Goal: Task Accomplishment & Management: Manage account settings

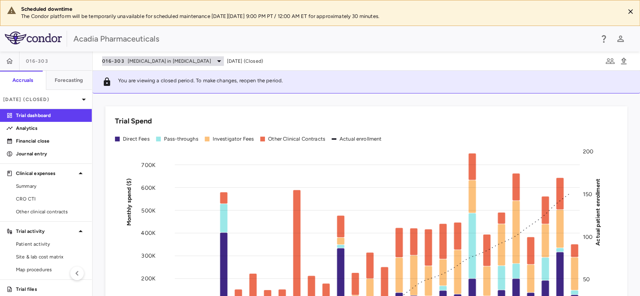
click at [144, 62] on span "[MEDICAL_DATA] in [MEDICAL_DATA]" at bounding box center [169, 60] width 83 height 7
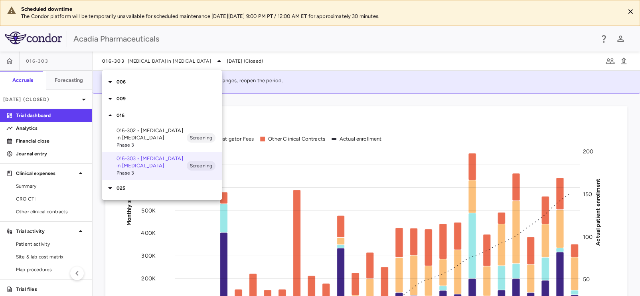
click at [109, 79] on icon at bounding box center [110, 82] width 10 height 10
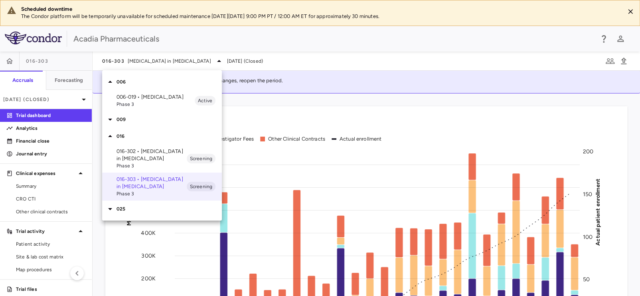
click at [140, 95] on p "006-019 • [MEDICAL_DATA]" at bounding box center [156, 96] width 78 height 7
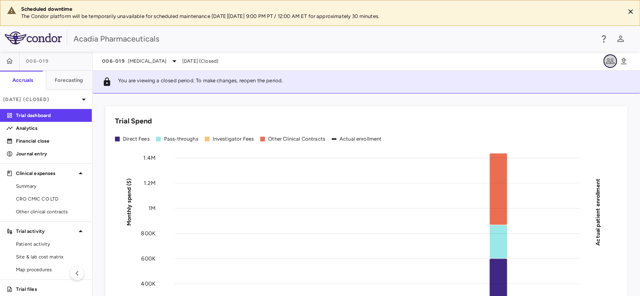
click at [606, 62] on icon "button" at bounding box center [610, 61] width 9 height 6
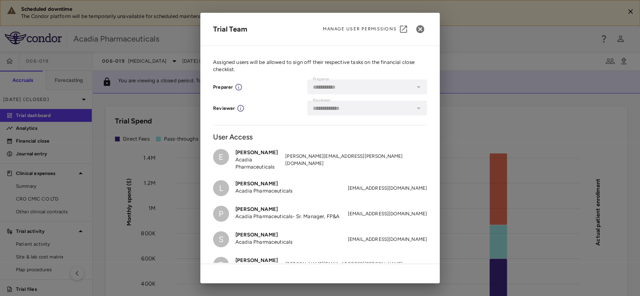
click at [413, 87] on div at bounding box center [418, 86] width 10 height 11
click at [639, 46] on div "**********" at bounding box center [320, 148] width 640 height 296
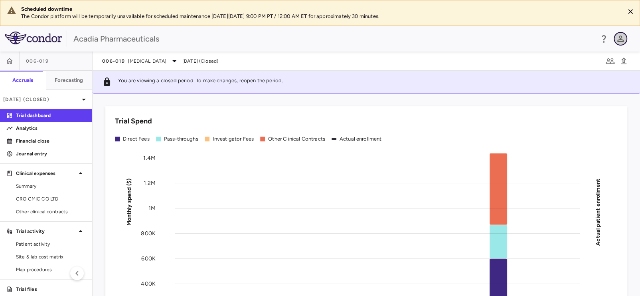
click at [619, 39] on icon "button" at bounding box center [620, 39] width 6 height 6
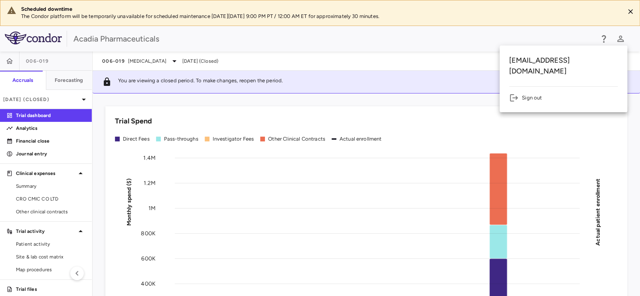
click at [549, 38] on div at bounding box center [320, 148] width 640 height 296
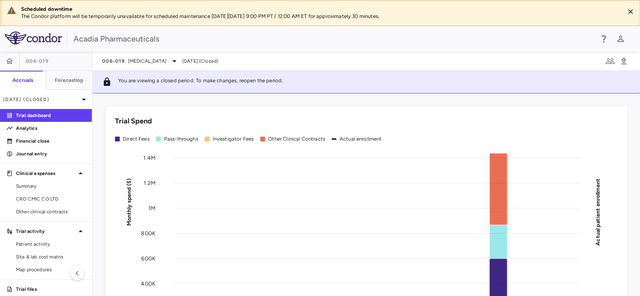
click at [601, 61] on div "006-019 [MEDICAL_DATA] [DATE] (Closed)" at bounding box center [366, 60] width 547 height 19
click at [606, 61] on icon "button" at bounding box center [610, 61] width 9 height 6
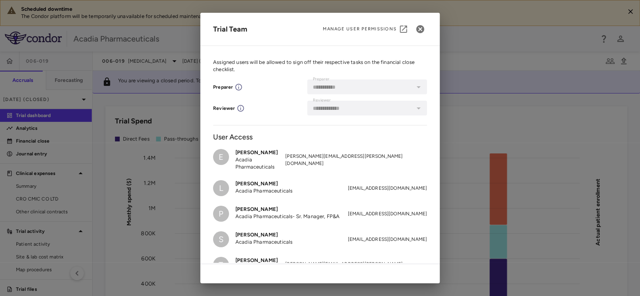
click at [413, 85] on div at bounding box center [418, 86] width 10 height 11
click at [387, 28] on span "Manage User Permissions" at bounding box center [360, 29] width 74 height 6
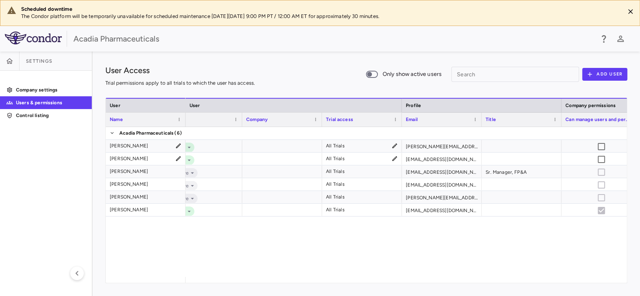
scroll to position [0, 26]
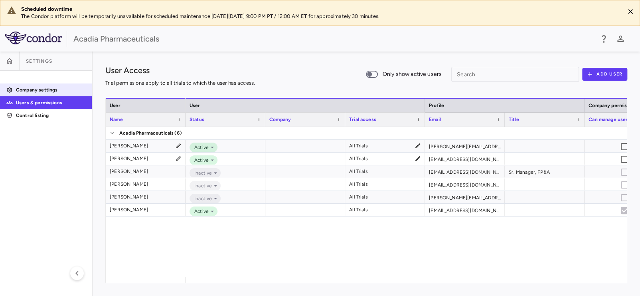
click at [58, 89] on p "Company settings" at bounding box center [50, 89] width 69 height 7
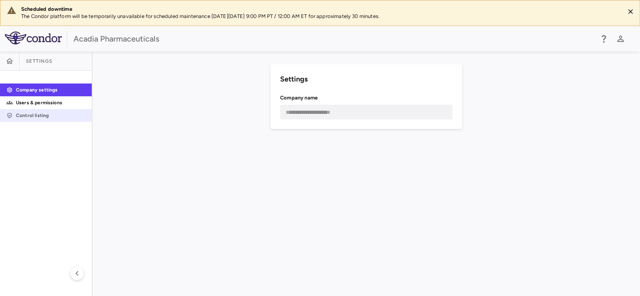
click at [38, 116] on p "Control listing" at bounding box center [50, 115] width 69 height 7
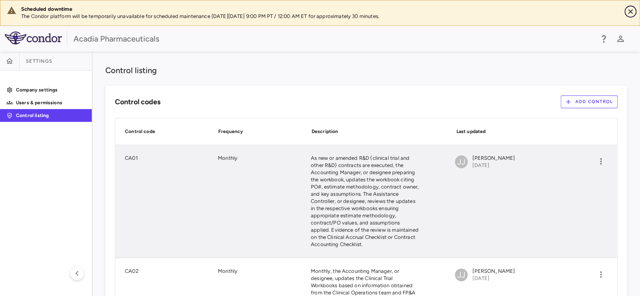
click at [629, 11] on icon "Close" at bounding box center [630, 12] width 8 height 8
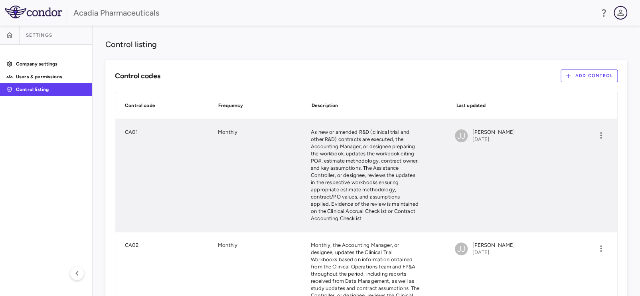
click at [618, 13] on icon "button" at bounding box center [621, 13] width 10 height 10
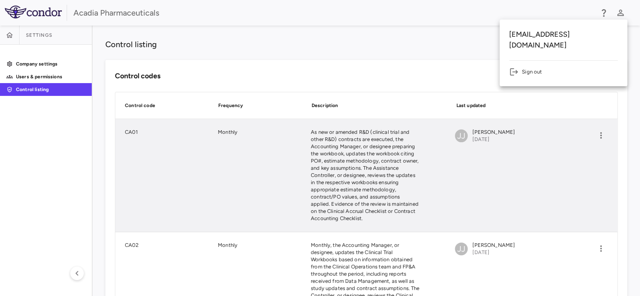
click at [215, 43] on div at bounding box center [320, 148] width 640 height 296
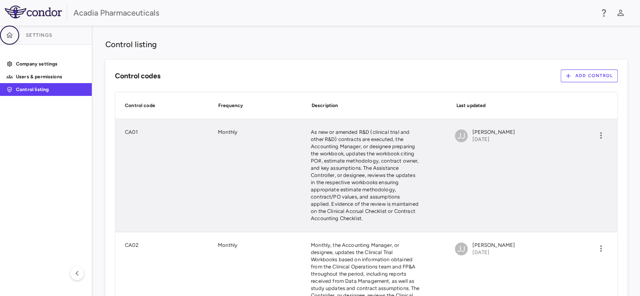
click at [2, 36] on button "button" at bounding box center [9, 35] width 19 height 19
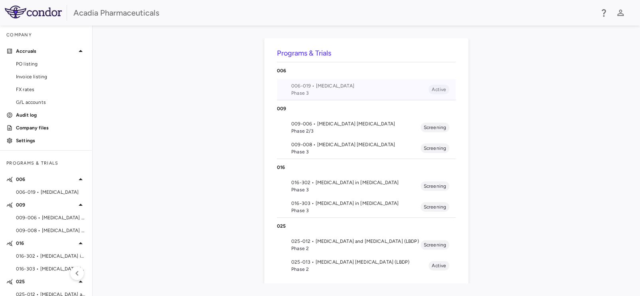
click at [352, 90] on span "Phase 3" at bounding box center [359, 92] width 137 height 7
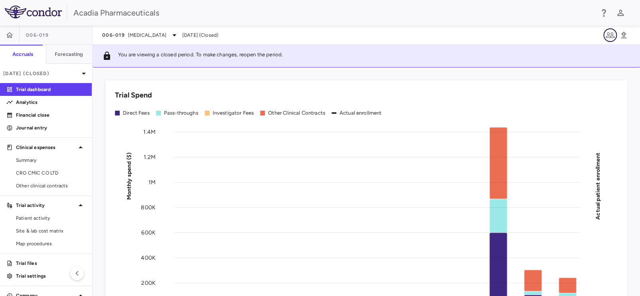
click at [609, 37] on icon "button" at bounding box center [610, 35] width 10 height 10
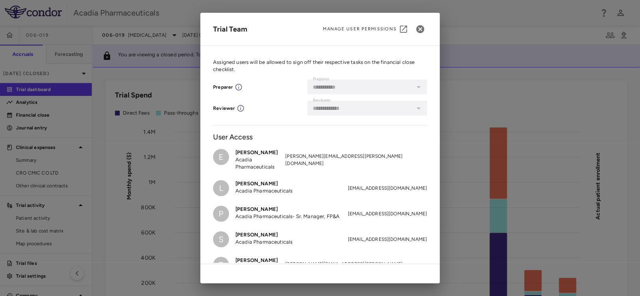
click at [413, 86] on div at bounding box center [418, 86] width 10 height 11
click at [417, 109] on div at bounding box center [418, 108] width 10 height 11
click at [413, 87] on div at bounding box center [418, 86] width 10 height 11
click at [412, 102] on div "**********" at bounding box center [367, 108] width 120 height 15
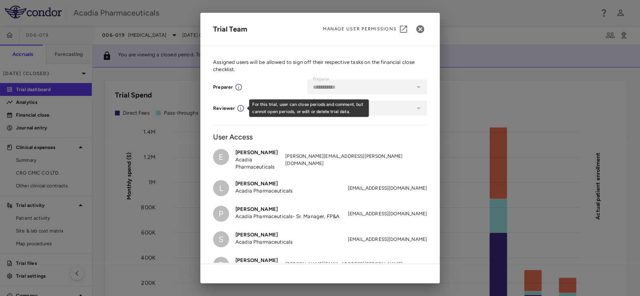
click at [238, 109] on icon "For this trial, user can close periods and comment, but cannot open periods, or…" at bounding box center [241, 108] width 8 height 8
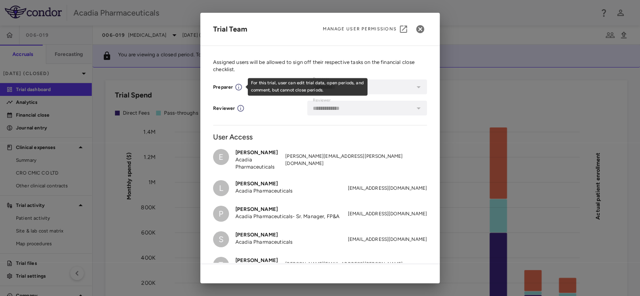
click at [239, 87] on icon "For this trial, user can edit trial data, open periods, and comment, but cannot…" at bounding box center [239, 87] width 8 height 8
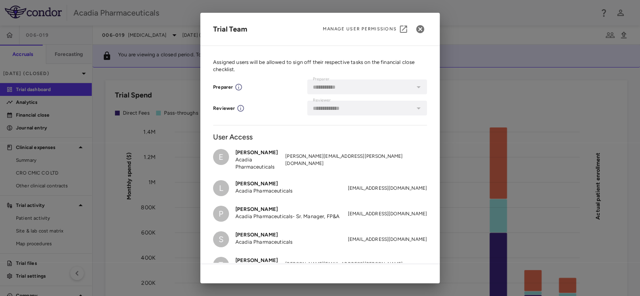
click at [256, 108] on div "**********" at bounding box center [320, 108] width 214 height 15
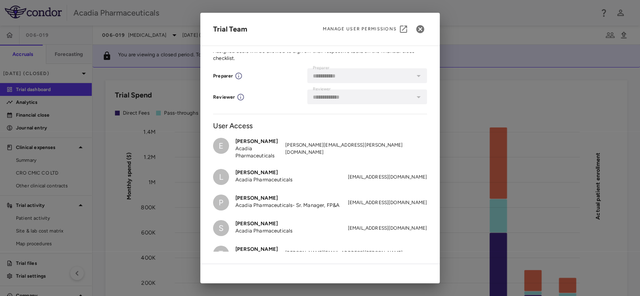
click at [285, 147] on p "Acadia Pharmaceuticals" at bounding box center [260, 152] width 50 height 14
click at [253, 145] on p "Acadia Pharmaceuticals" at bounding box center [260, 152] width 50 height 14
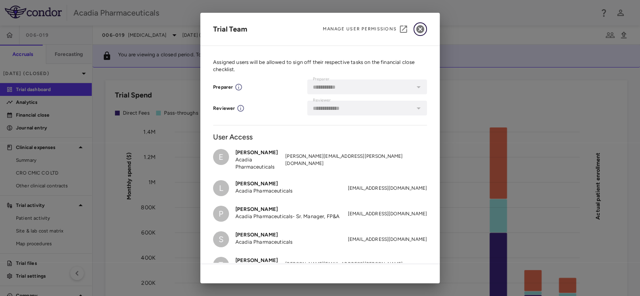
click at [422, 26] on icon "button" at bounding box center [420, 29] width 8 height 8
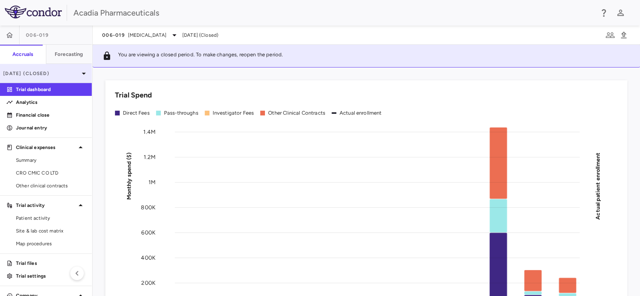
click at [66, 73] on p "[DATE] (Closed)" at bounding box center [41, 73] width 76 height 7
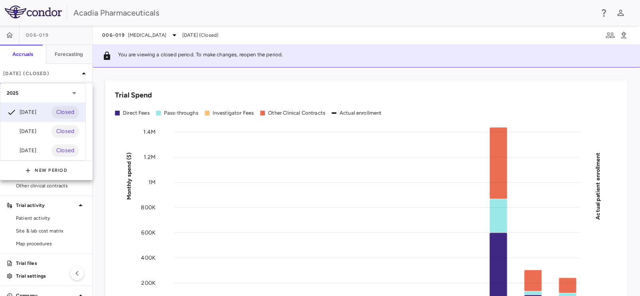
click at [75, 94] on icon at bounding box center [74, 93] width 10 height 10
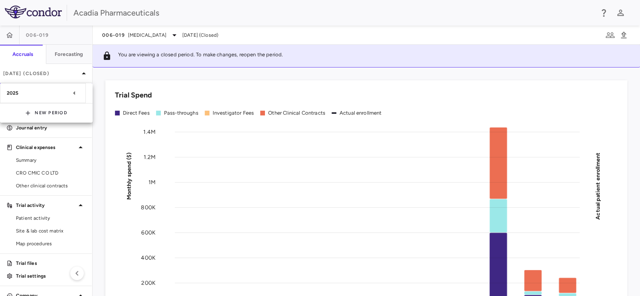
click at [75, 94] on icon at bounding box center [74, 93] width 10 height 10
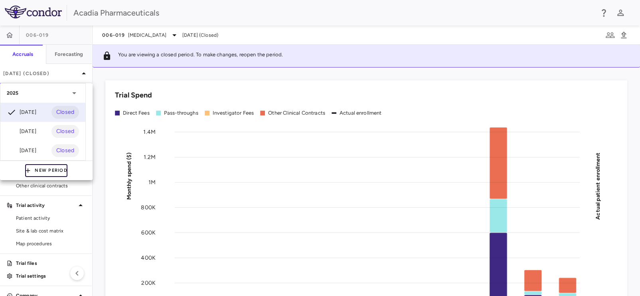
click at [46, 172] on button "New Period" at bounding box center [46, 170] width 42 height 13
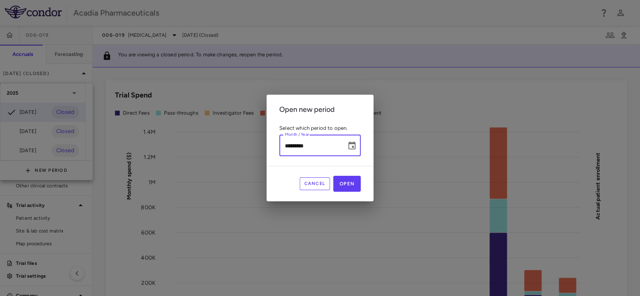
click at [284, 146] on input "*********" at bounding box center [309, 145] width 61 height 21
type input "**********"
click at [342, 182] on button "Open" at bounding box center [347, 184] width 28 height 16
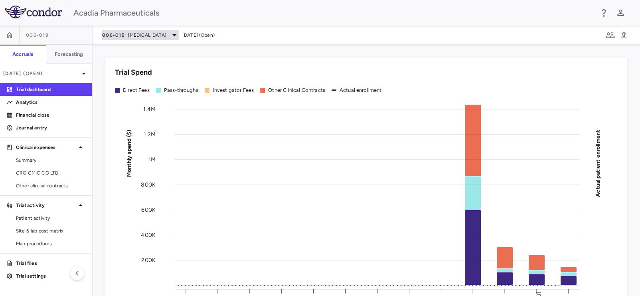
click at [136, 34] on span "[MEDICAL_DATA]" at bounding box center [147, 35] width 38 height 7
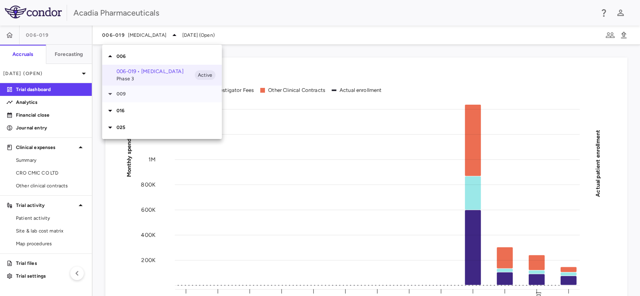
click at [111, 94] on icon at bounding box center [110, 94] width 4 height 2
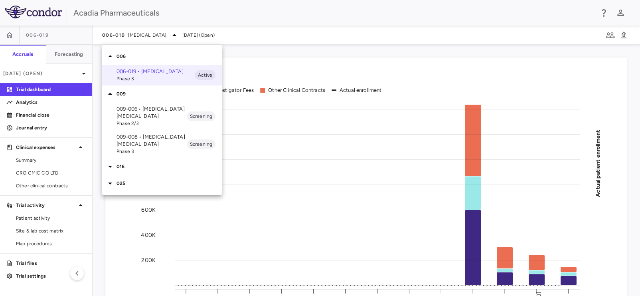
click at [110, 165] on icon at bounding box center [110, 167] width 10 height 10
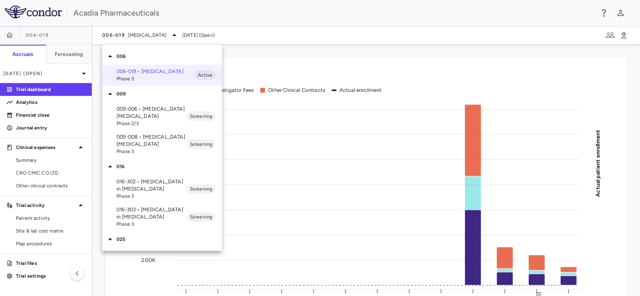
click at [132, 186] on p "016-302 • [MEDICAL_DATA] in [MEDICAL_DATA]" at bounding box center [152, 185] width 70 height 14
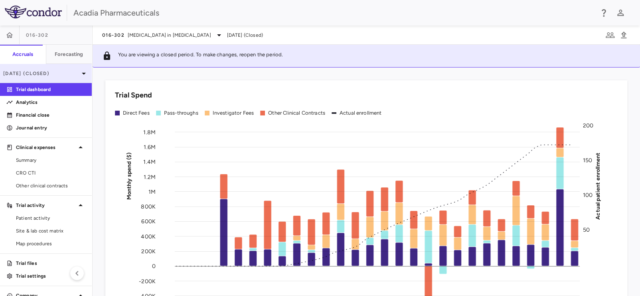
drag, startPoint x: 63, startPoint y: 75, endPoint x: 55, endPoint y: 73, distance: 8.9
click at [55, 73] on p "[DATE] (Closed)" at bounding box center [41, 73] width 76 height 7
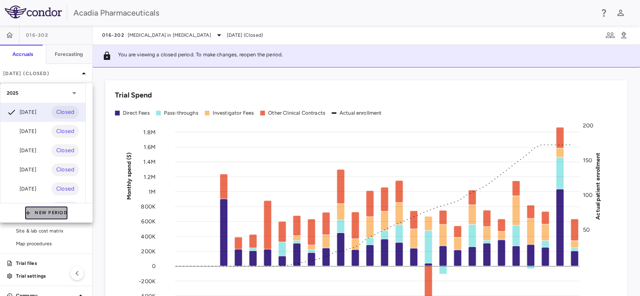
click at [50, 215] on button "New Period" at bounding box center [46, 212] width 42 height 13
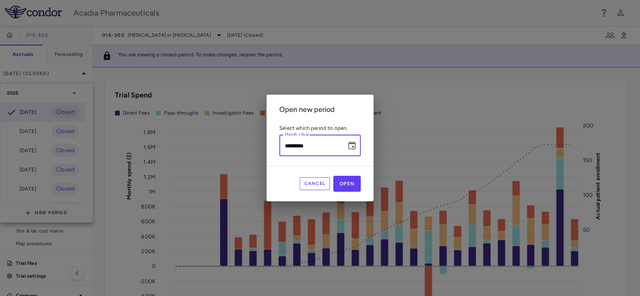
click at [288, 149] on input "*********" at bounding box center [309, 145] width 61 height 21
type input "**********"
click at [354, 188] on button "Open" at bounding box center [347, 184] width 28 height 16
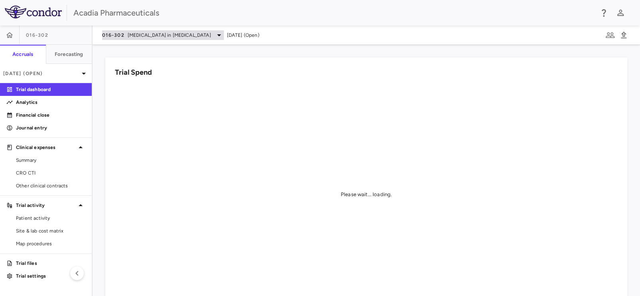
click at [172, 35] on span "[MEDICAL_DATA] in [MEDICAL_DATA]" at bounding box center [169, 35] width 83 height 7
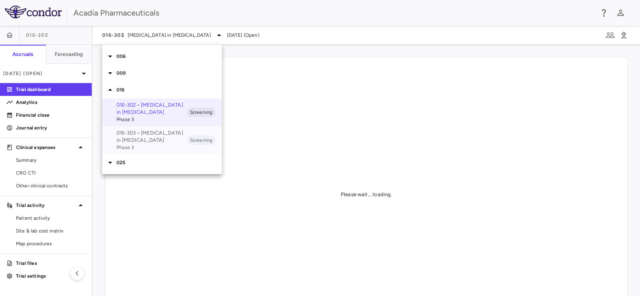
click at [145, 136] on p "016-303 • [MEDICAL_DATA] in [MEDICAL_DATA]" at bounding box center [152, 136] width 70 height 14
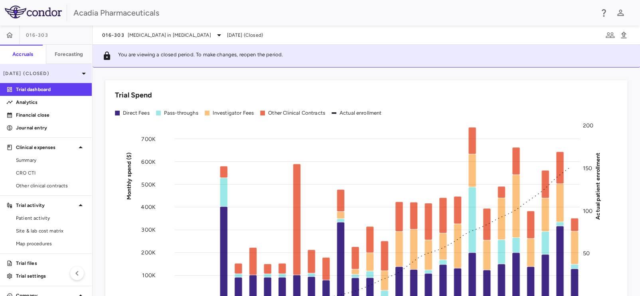
click at [50, 74] on p "[DATE] (Closed)" at bounding box center [41, 73] width 76 height 7
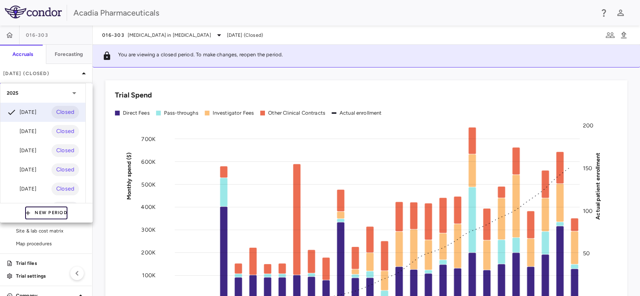
click at [33, 210] on button "New Period" at bounding box center [46, 212] width 42 height 13
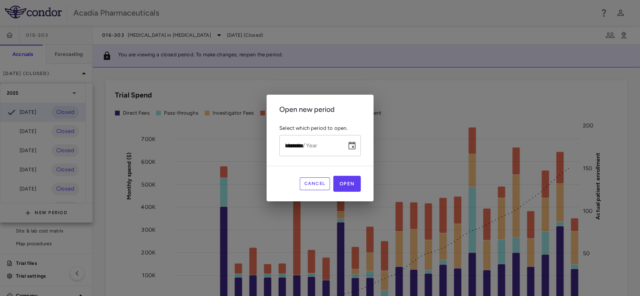
click at [295, 146] on input "*********" at bounding box center [309, 145] width 61 height 21
type input "**********"
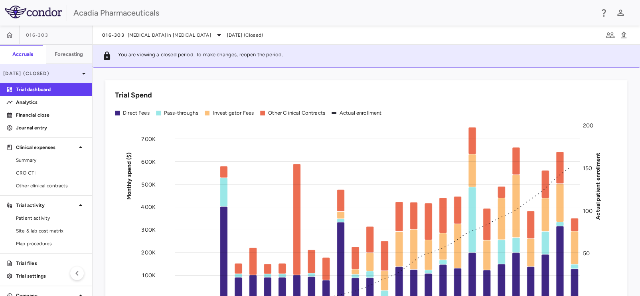
click at [54, 72] on p "[DATE] (Closed)" at bounding box center [41, 73] width 76 height 7
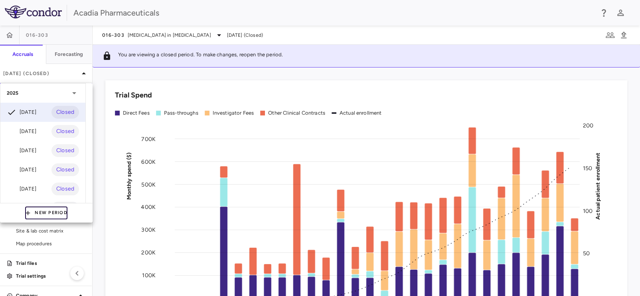
click at [35, 211] on button "New Period" at bounding box center [46, 212] width 42 height 13
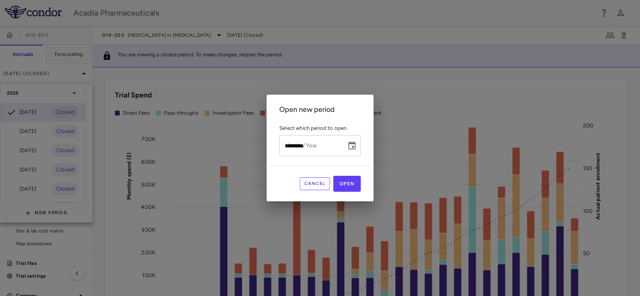
click at [284, 147] on input "*********" at bounding box center [309, 145] width 61 height 21
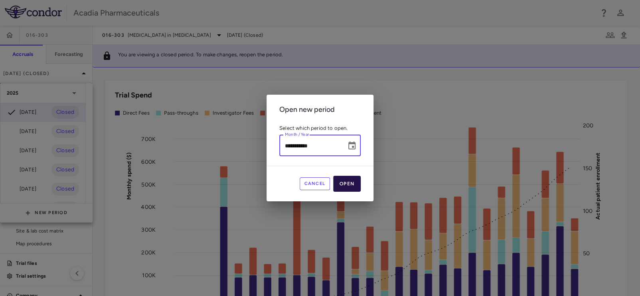
type input "**********"
click at [353, 185] on button "Open" at bounding box center [347, 184] width 28 height 16
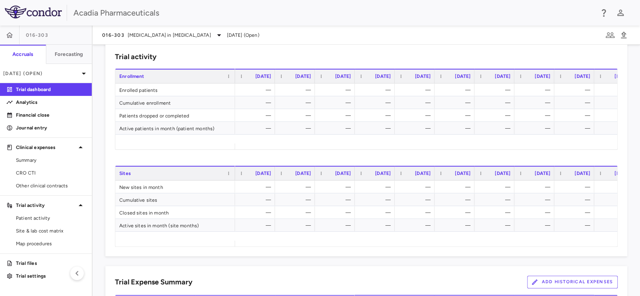
scroll to position [500, 0]
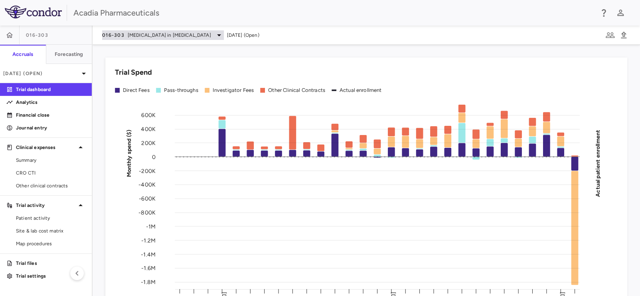
click at [125, 33] on div "016-303 [MEDICAL_DATA] in [MEDICAL_DATA]" at bounding box center [163, 35] width 122 height 10
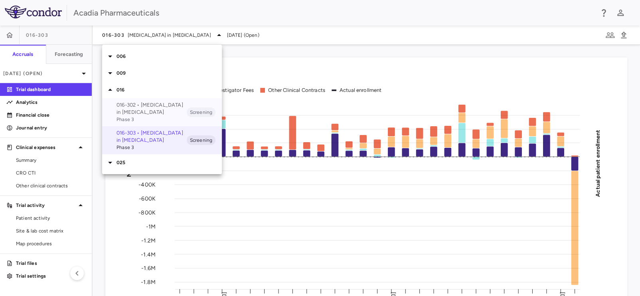
click at [144, 108] on p "016-302 • [MEDICAL_DATA] in [MEDICAL_DATA]" at bounding box center [152, 108] width 70 height 14
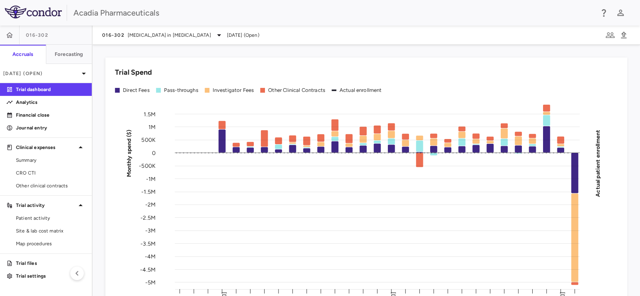
click at [129, 41] on div "016-302 [MEDICAL_DATA] in [MEDICAL_DATA] [DATE] (Open)" at bounding box center [366, 35] width 547 height 19
click at [131, 40] on div "016-302 [MEDICAL_DATA] in [MEDICAL_DATA]" at bounding box center [163, 35] width 122 height 10
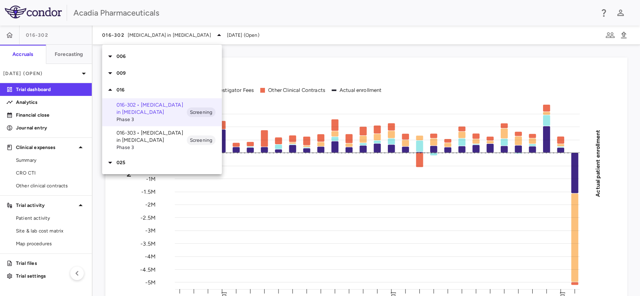
click at [111, 56] on icon at bounding box center [110, 56] width 4 height 2
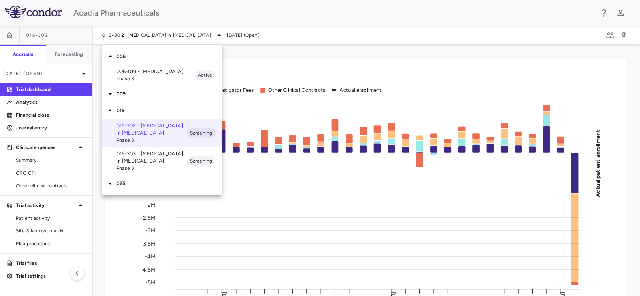
click at [130, 73] on p "006-019 • [MEDICAL_DATA]" at bounding box center [156, 71] width 78 height 7
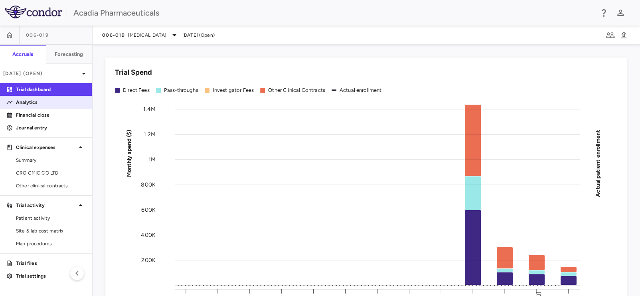
click at [37, 101] on p "Analytics" at bounding box center [50, 102] width 69 height 7
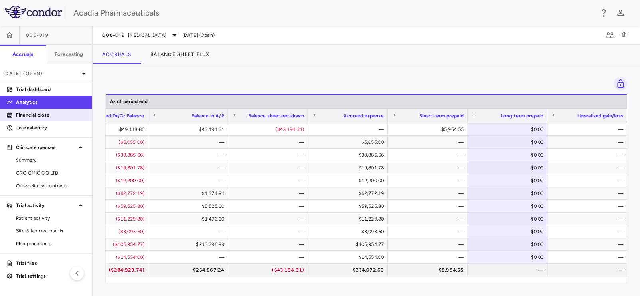
click at [37, 115] on p "Financial close" at bounding box center [50, 114] width 69 height 7
